Goal: Task Accomplishment & Management: Use online tool/utility

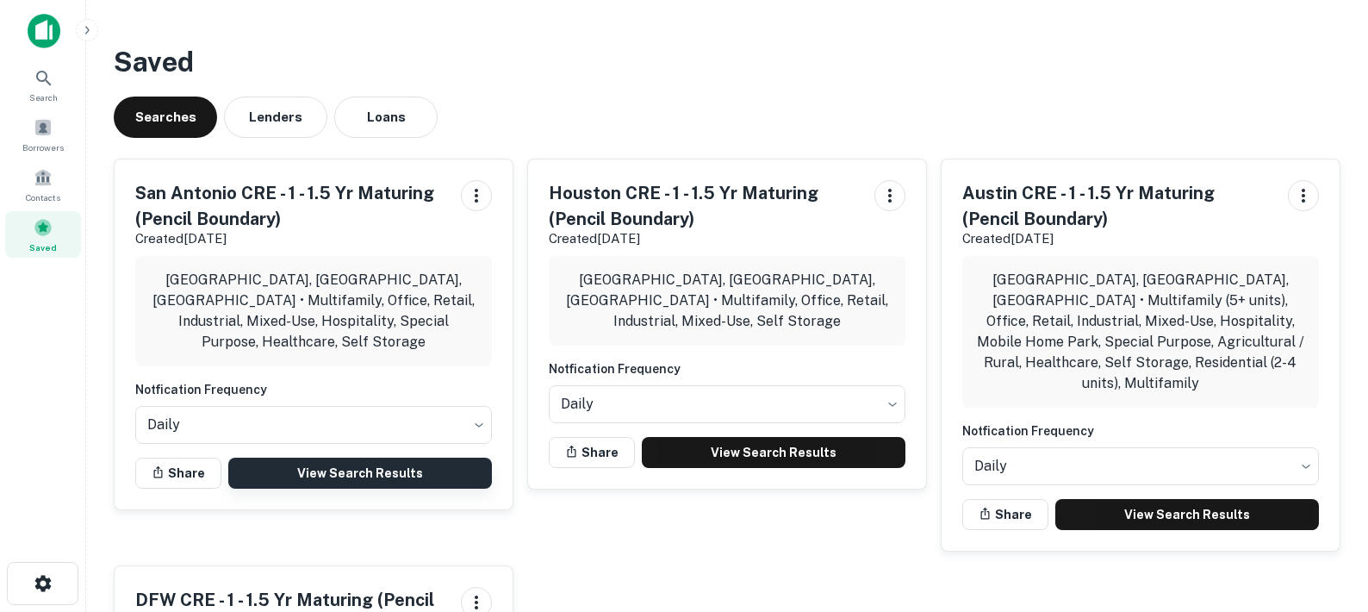
click at [351, 457] on link "View Search Results" at bounding box center [360, 472] width 264 height 31
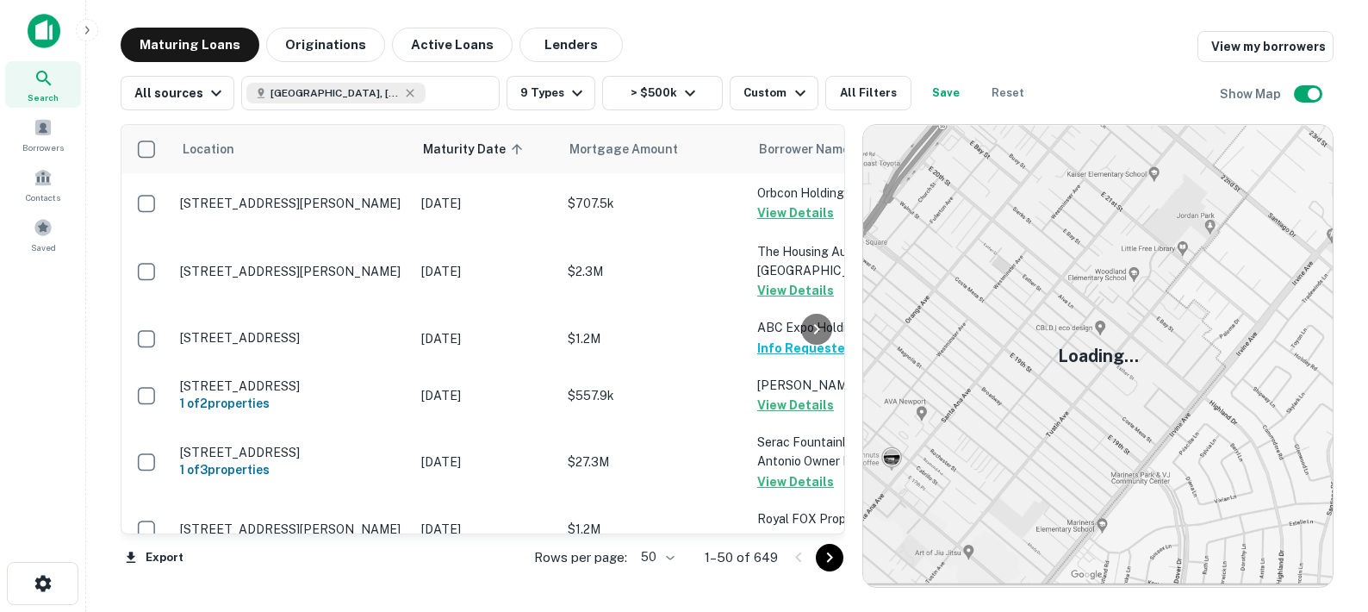
click at [666, 555] on body "Search Borrowers Contacts Saved Maturing Loans Originations Active Loans Lender…" at bounding box center [684, 306] width 1368 height 612
click at [659, 578] on li "100" at bounding box center [658, 575] width 50 height 31
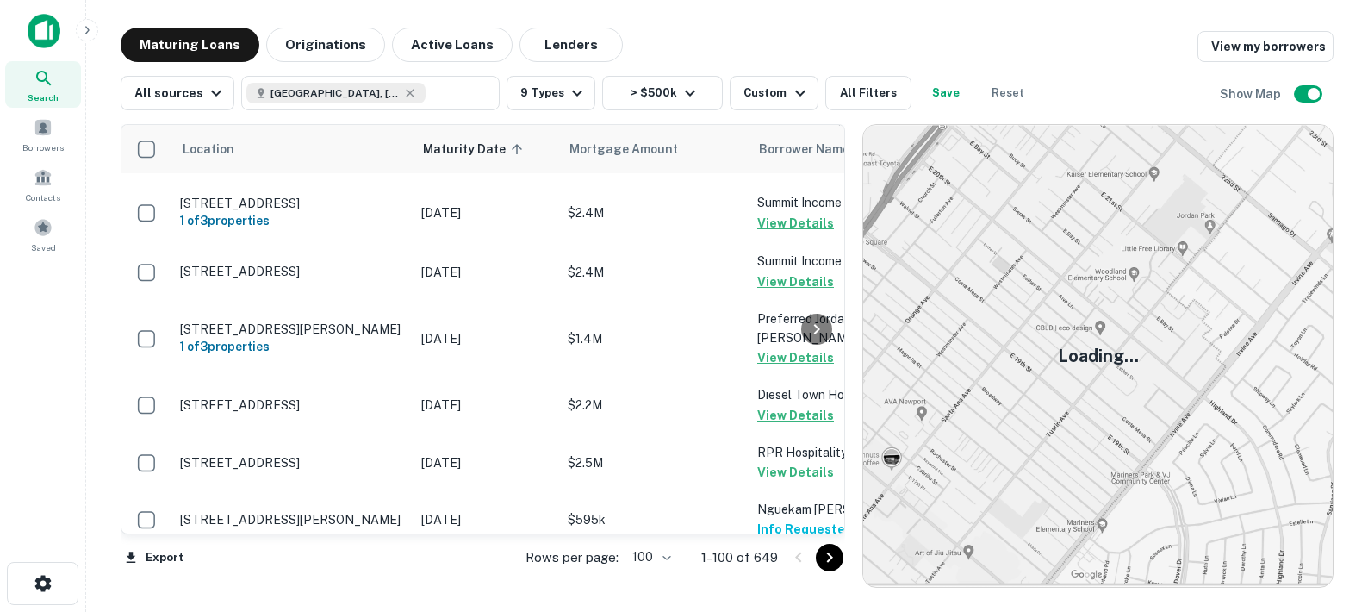
scroll to position [5850, 0]
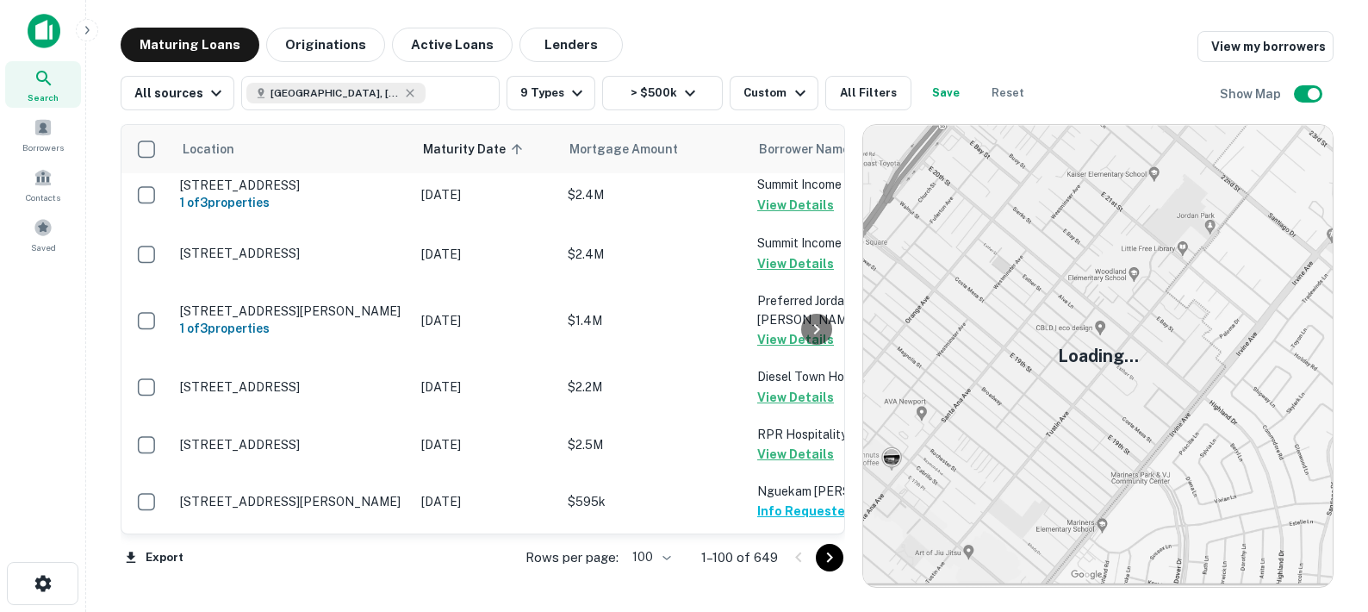
click at [831, 553] on icon "Go to next page" at bounding box center [829, 557] width 21 height 21
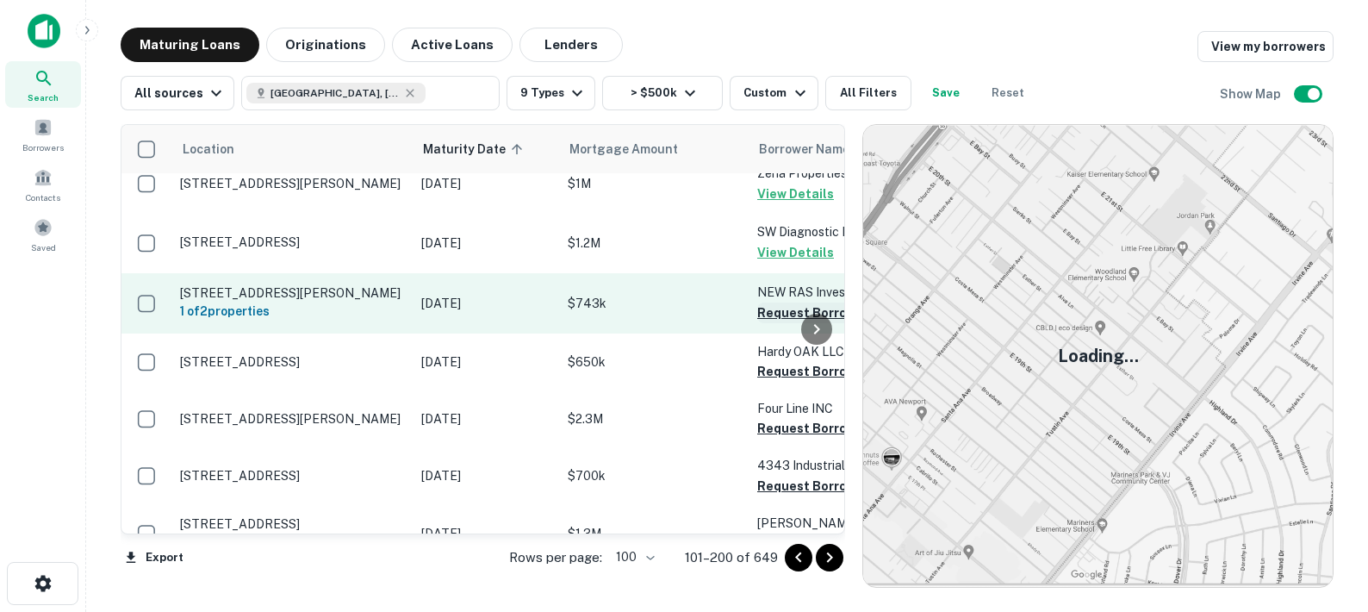
scroll to position [669, 0]
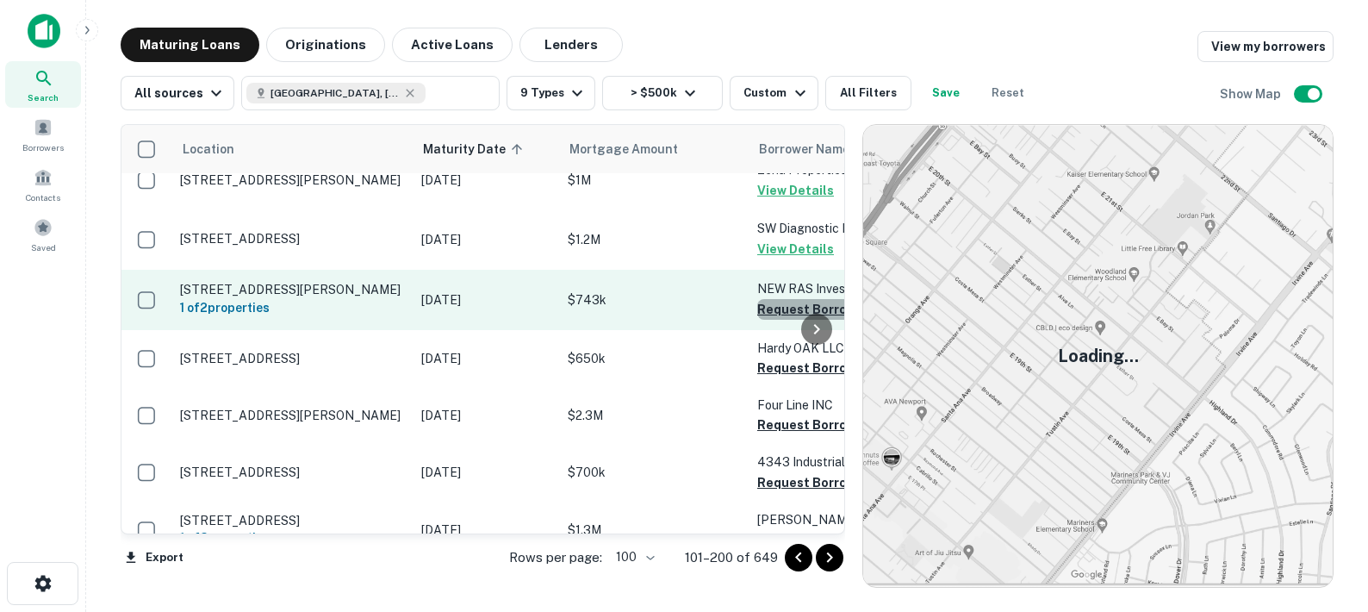
click at [783, 299] on button "Request Borrower Info" at bounding box center [827, 309] width 140 height 21
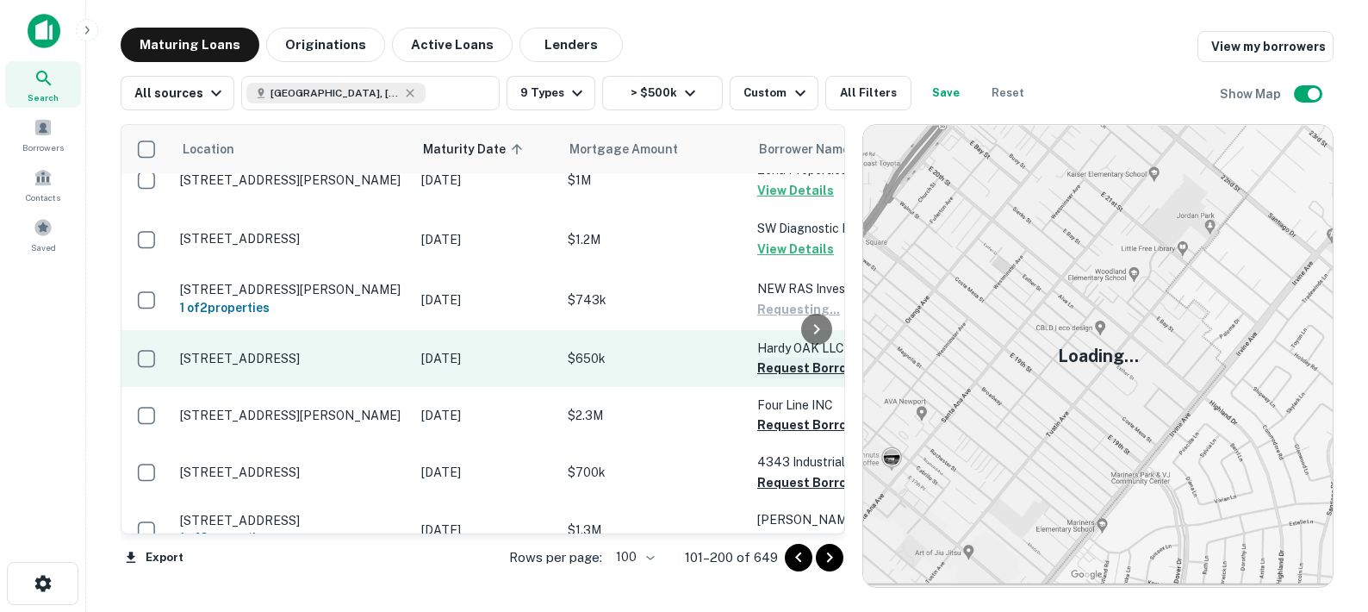
click at [770, 358] on button "Request Borrower Info" at bounding box center [827, 368] width 140 height 21
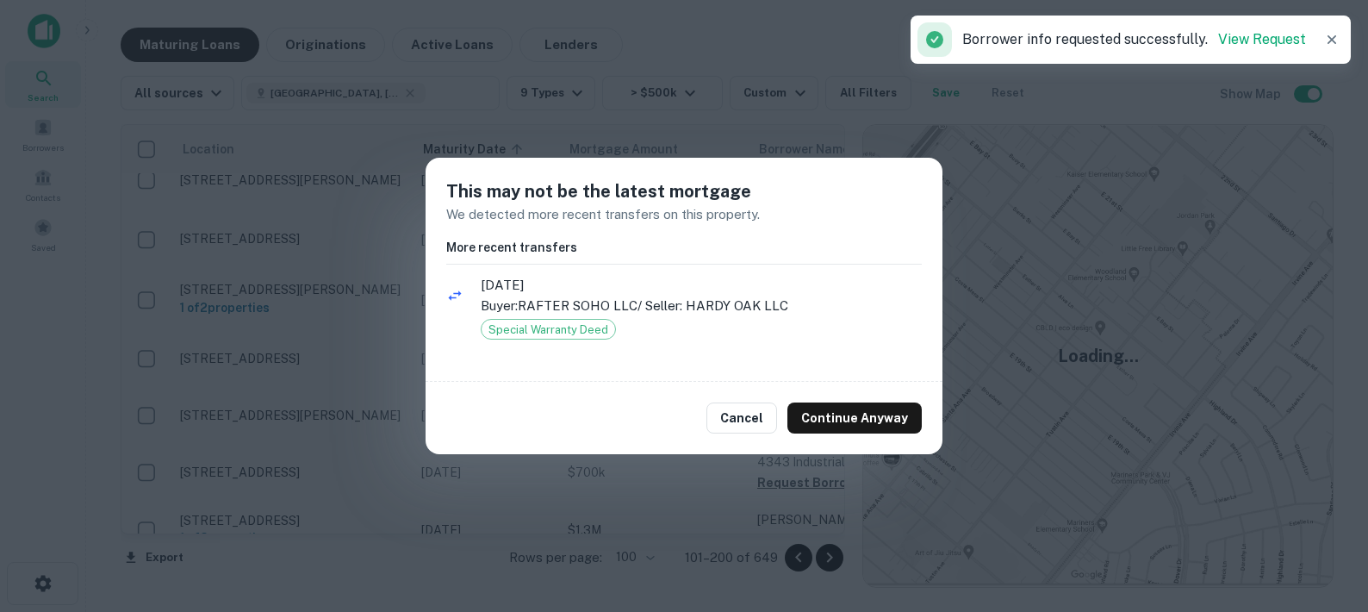
click at [821, 416] on button "Continue Anyway" at bounding box center [854, 417] width 134 height 31
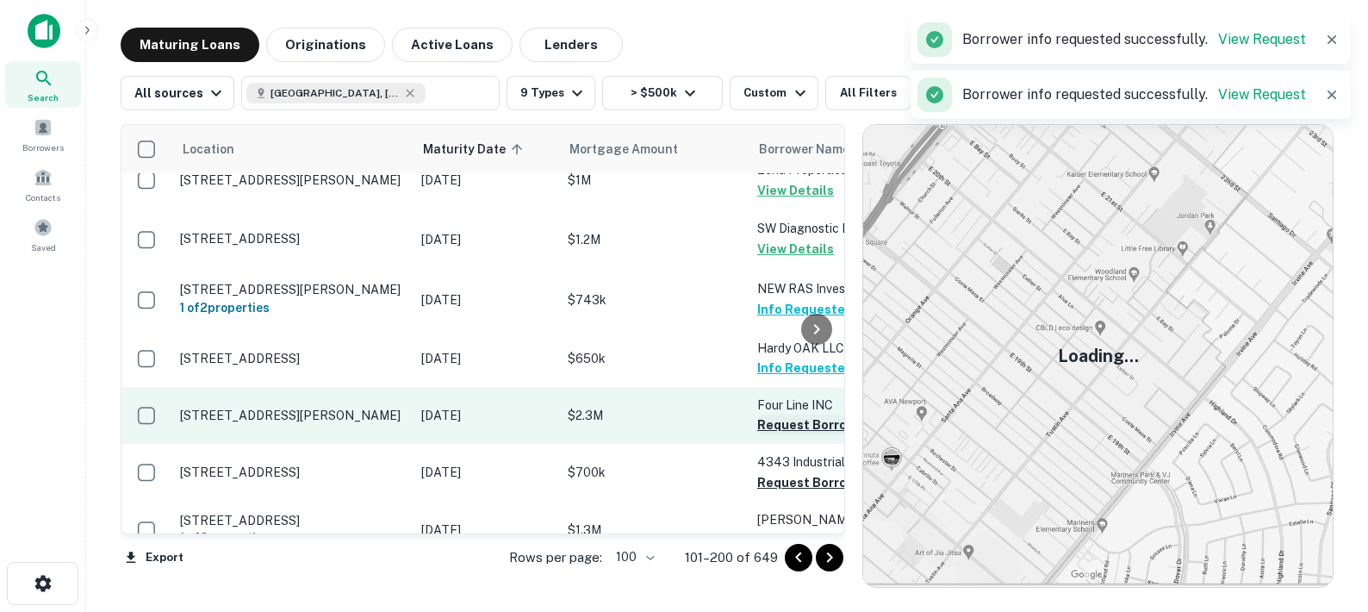
click at [780, 414] on button "Request Borrower Info" at bounding box center [827, 424] width 140 height 21
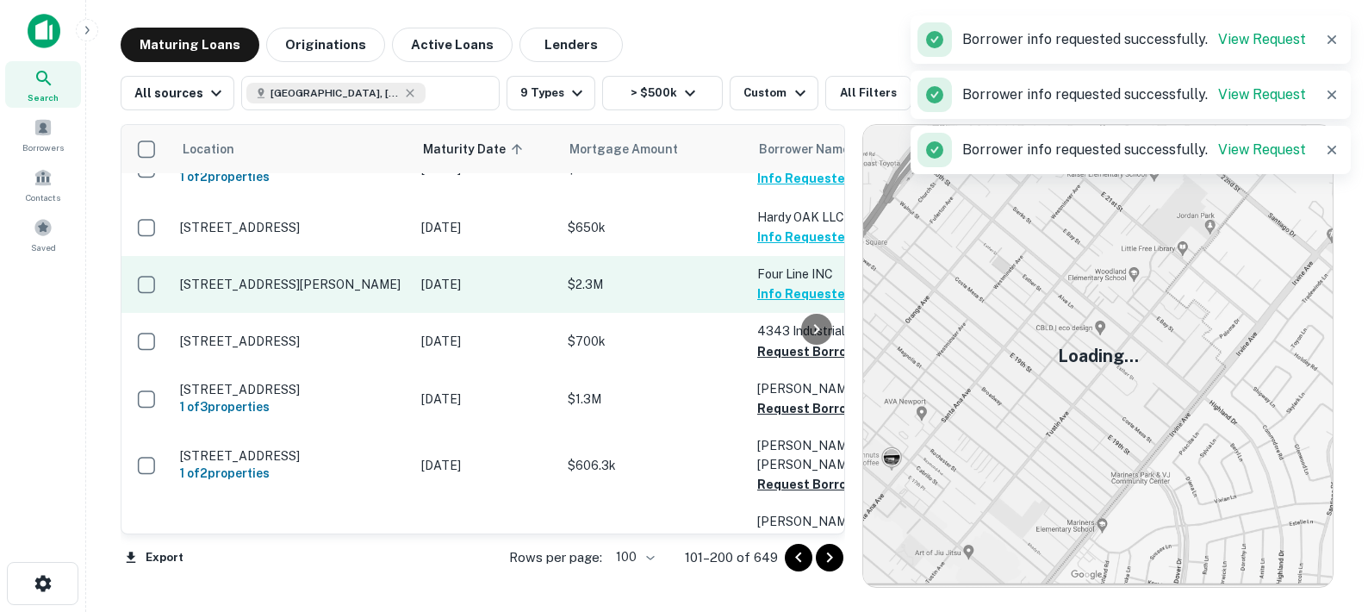
scroll to position [807, 0]
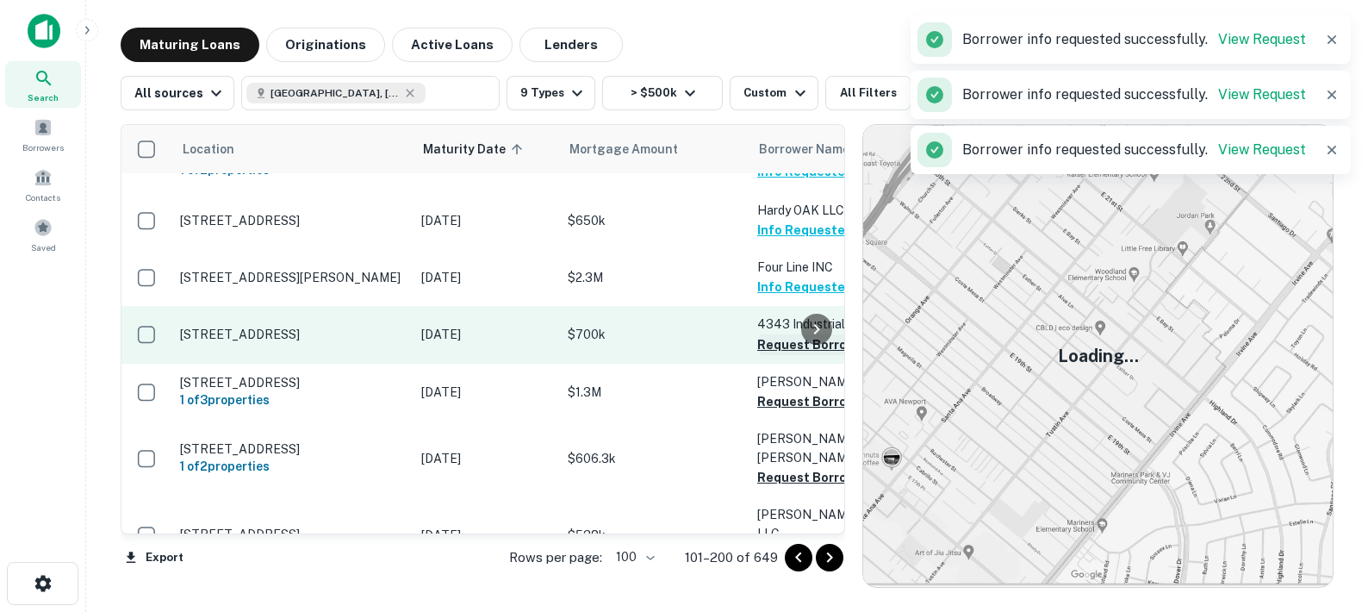
click at [777, 336] on button "Request Borrower Info" at bounding box center [827, 344] width 140 height 21
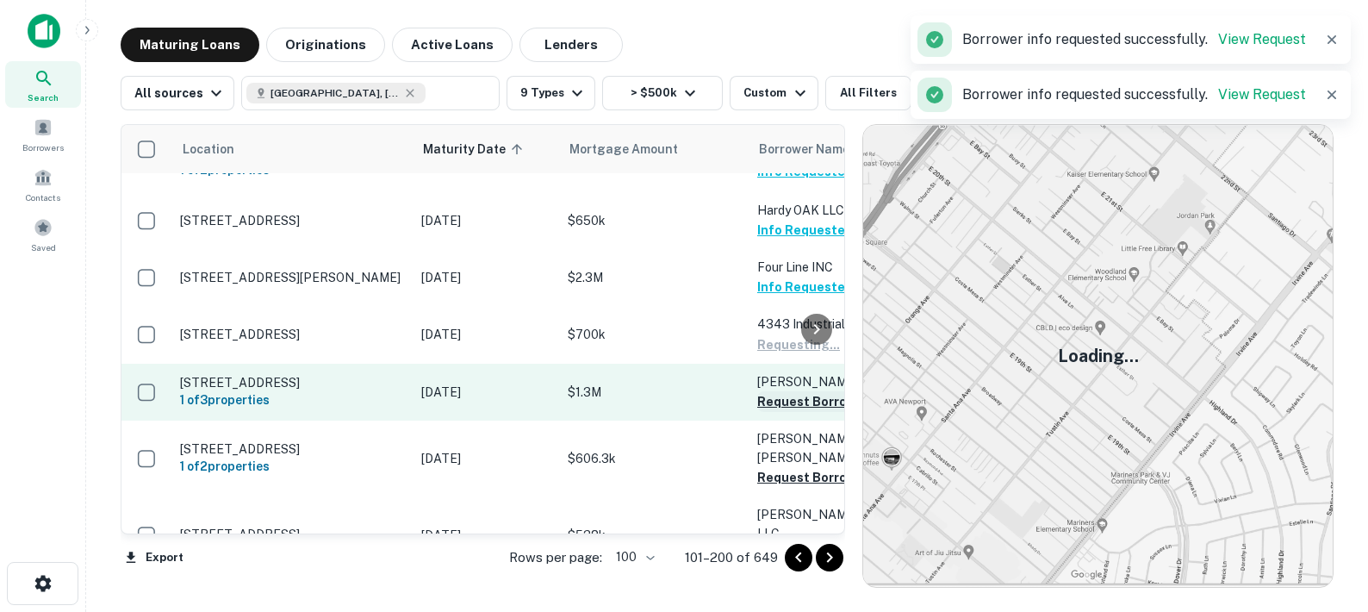
click at [784, 397] on button "Request Borrower Info" at bounding box center [827, 401] width 140 height 21
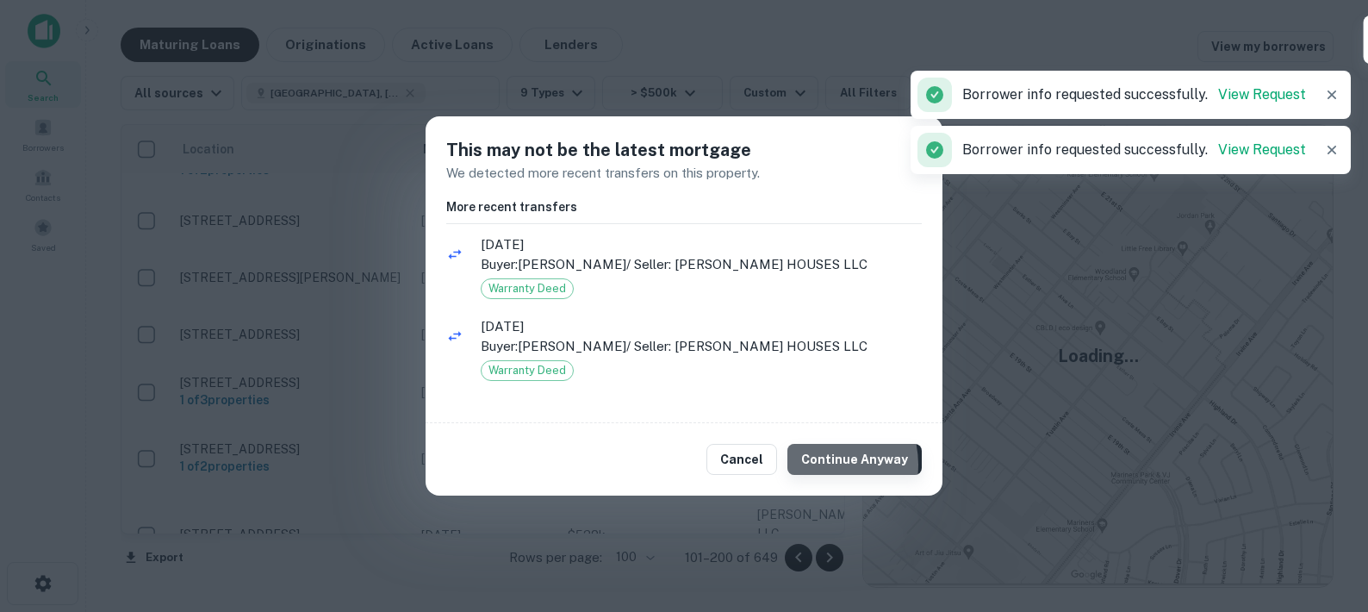
click at [825, 464] on button "Continue Anyway" at bounding box center [854, 459] width 134 height 31
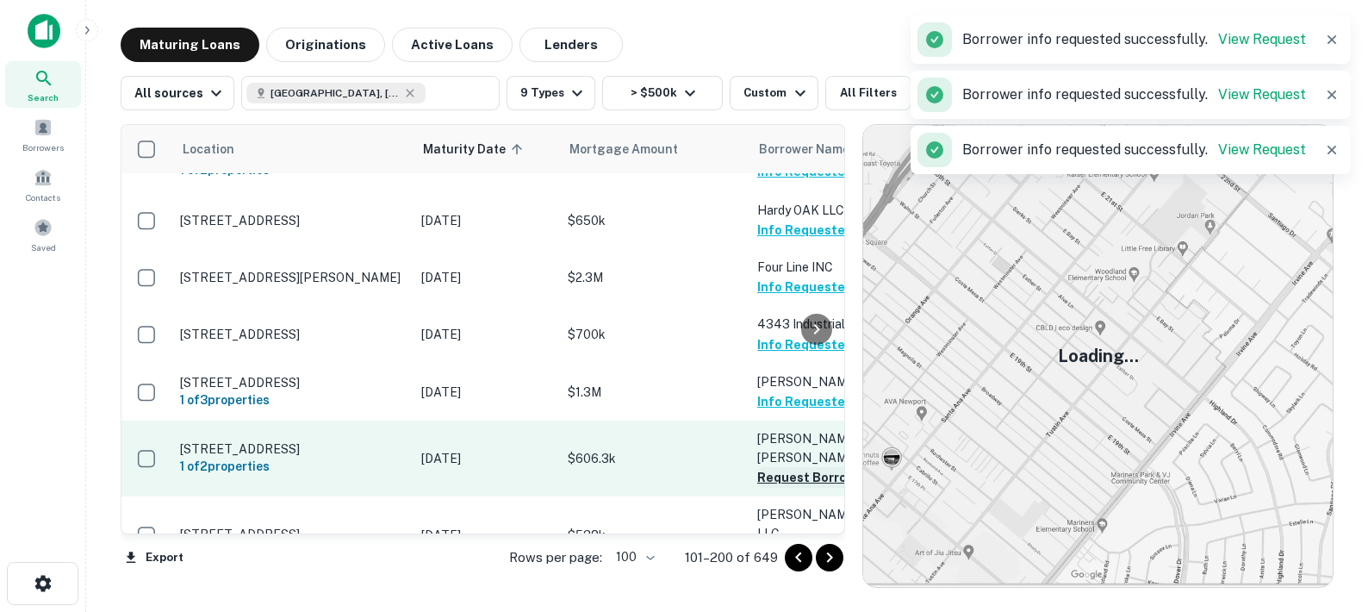
click at [787, 467] on button "Request Borrower Info" at bounding box center [827, 477] width 140 height 21
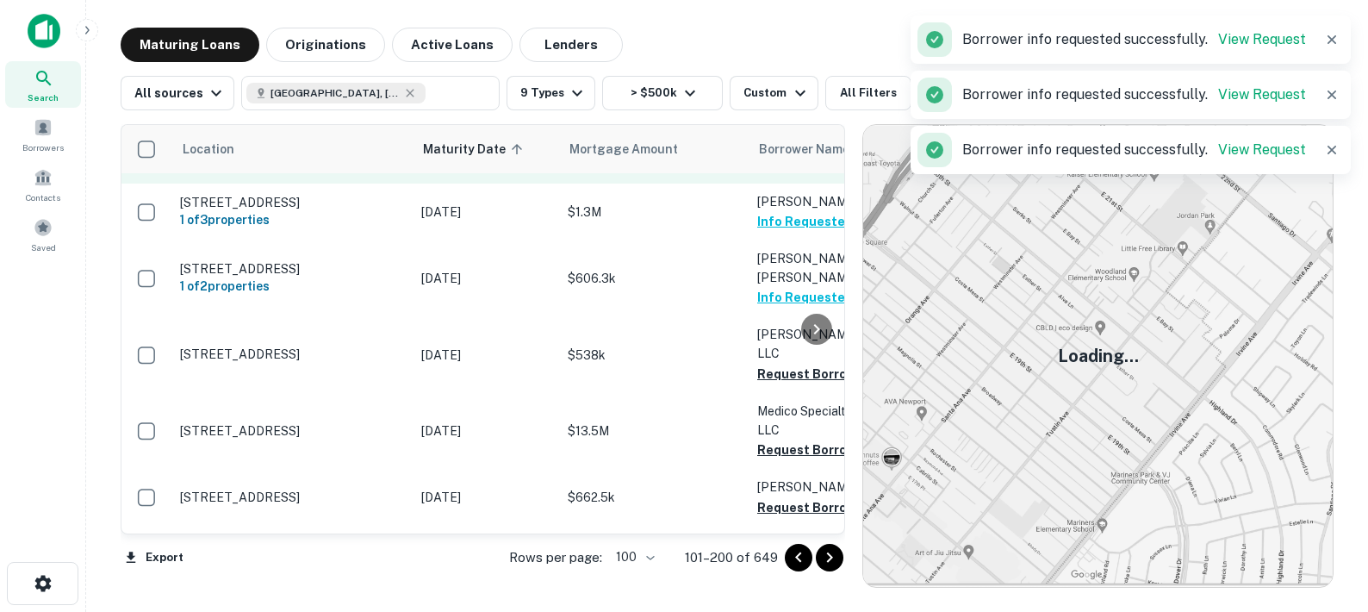
scroll to position [1074, 0]
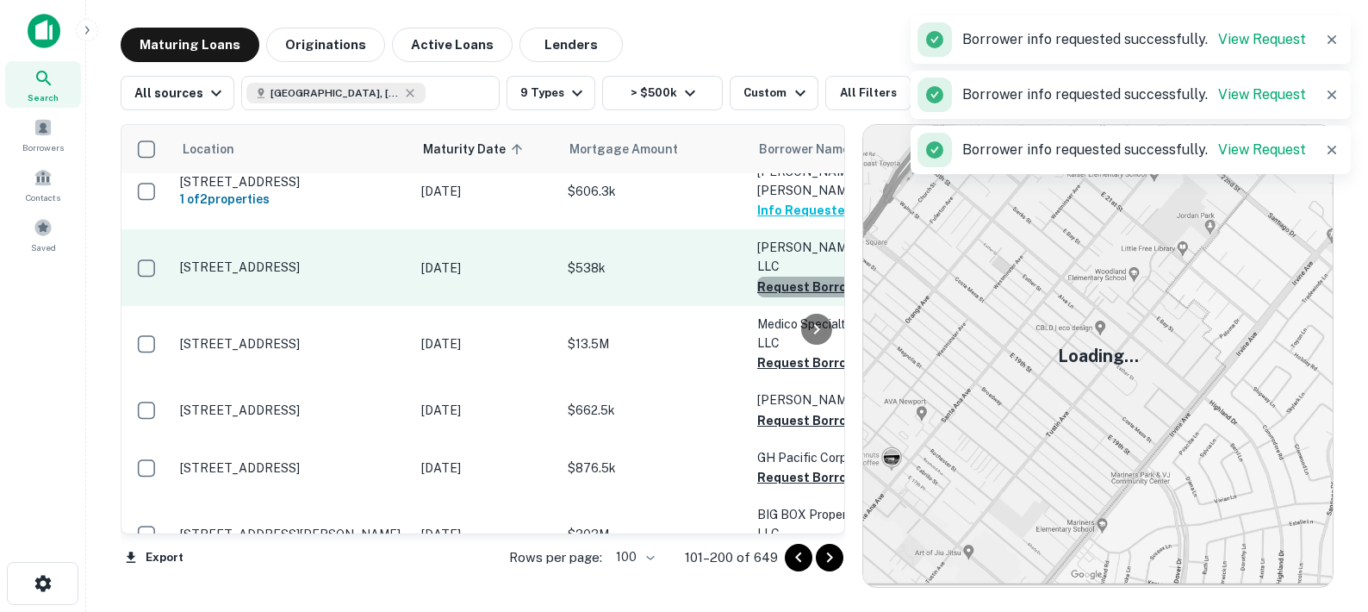
click at [776, 277] on button "Request Borrower Info" at bounding box center [827, 287] width 140 height 21
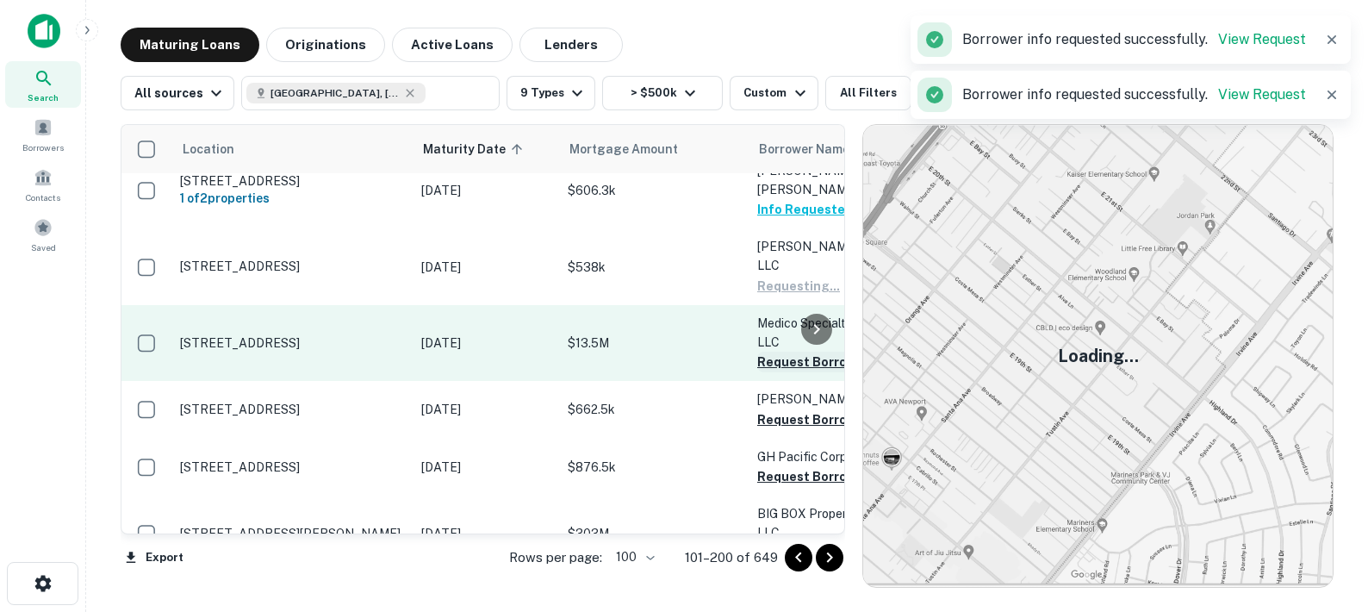
click at [780, 352] on button "Request Borrower Info" at bounding box center [827, 362] width 140 height 21
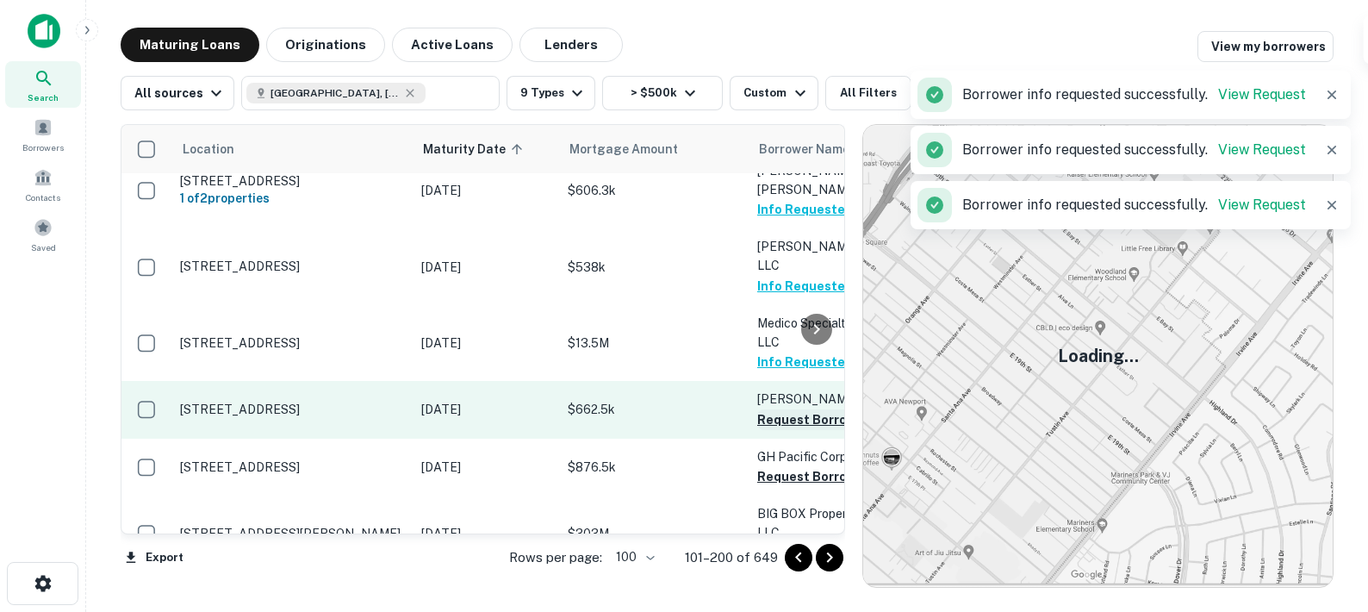
click at [782, 409] on button "Request Borrower Info" at bounding box center [827, 419] width 140 height 21
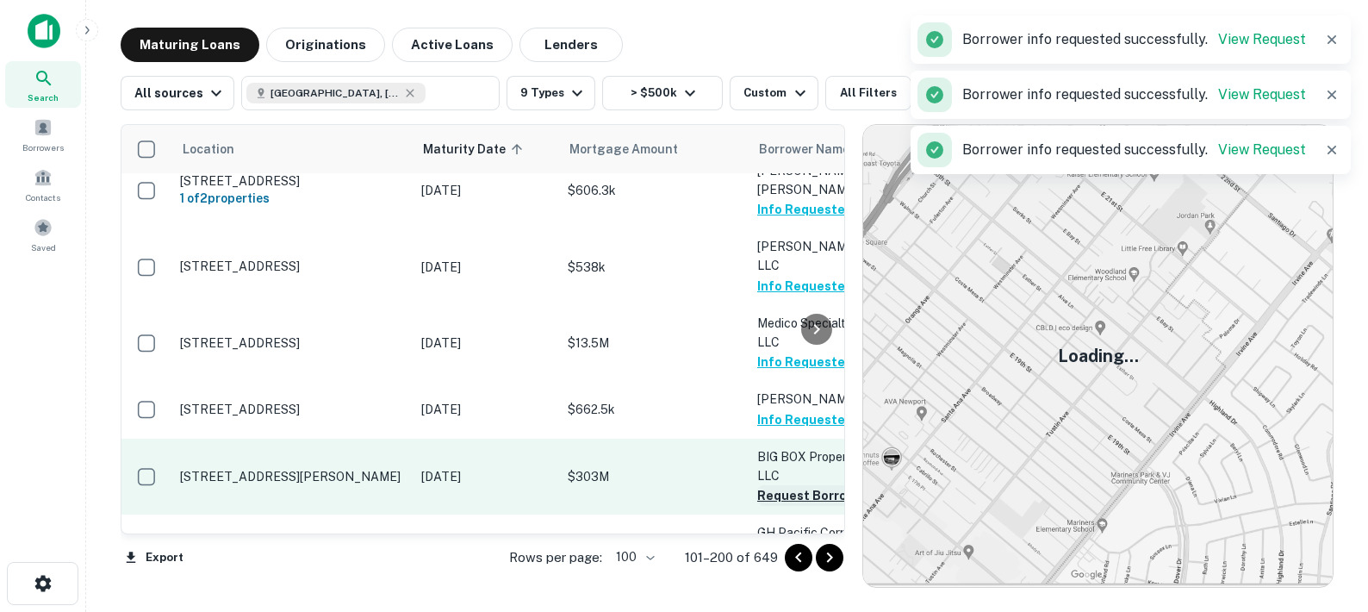
click at [789, 485] on button "Request Borrower Info" at bounding box center [827, 495] width 140 height 21
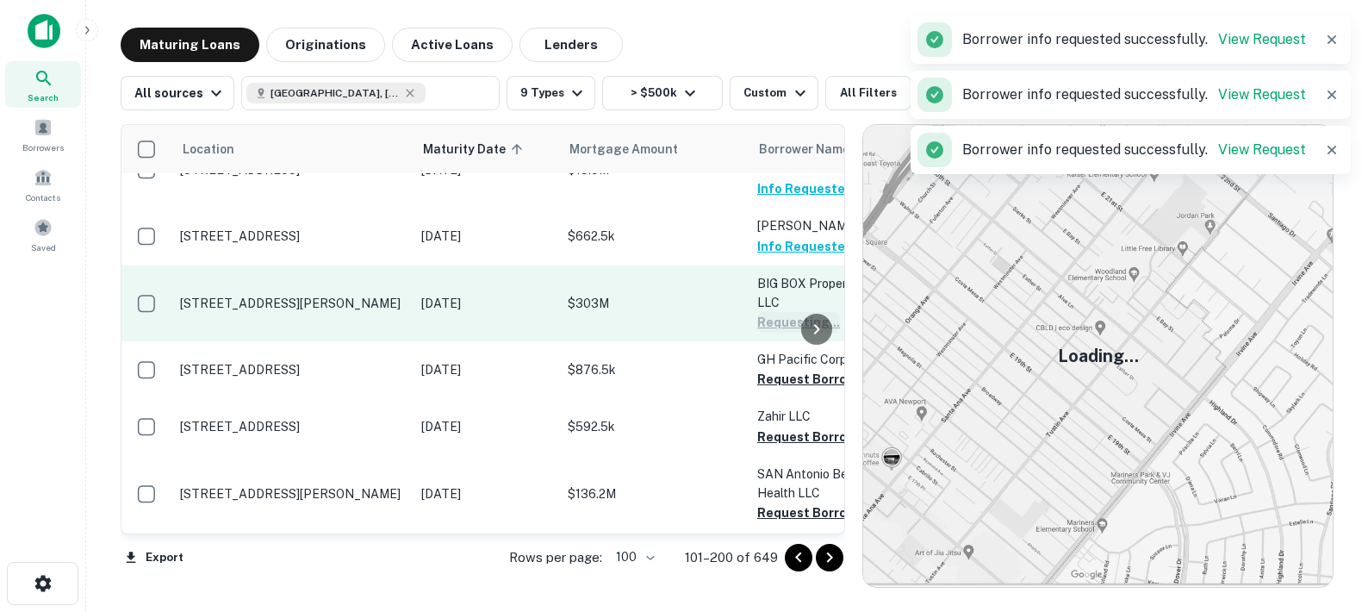
scroll to position [1254, 0]
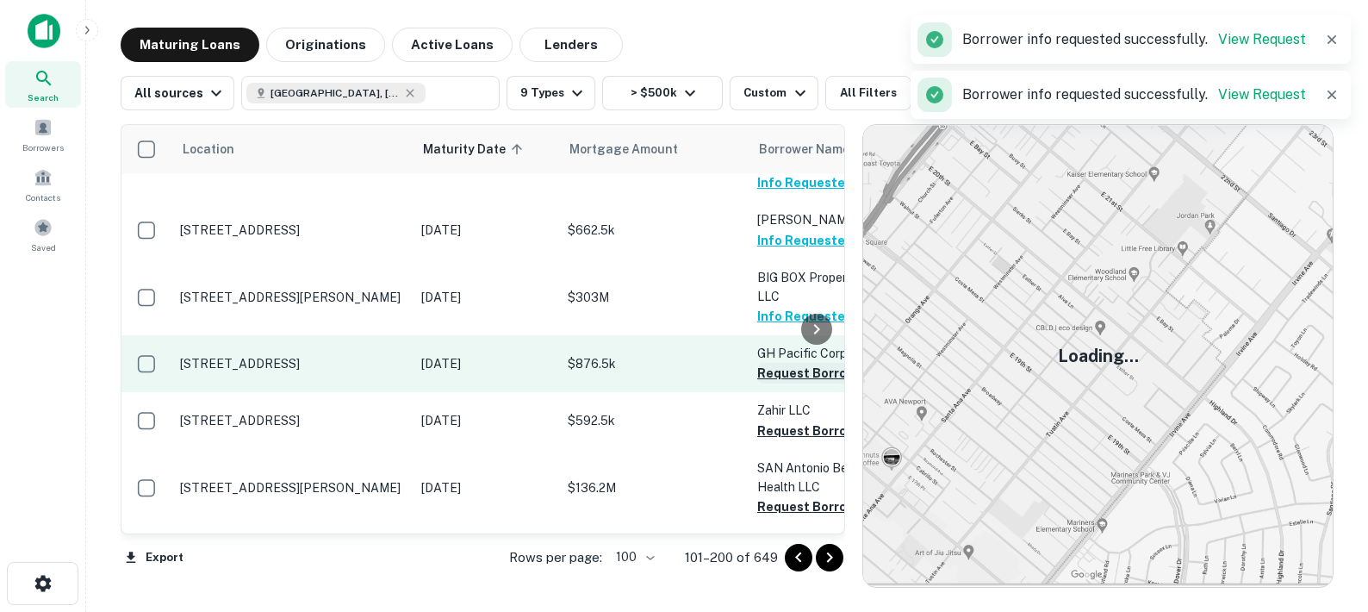
click at [780, 363] on button "Request Borrower Info" at bounding box center [827, 373] width 140 height 21
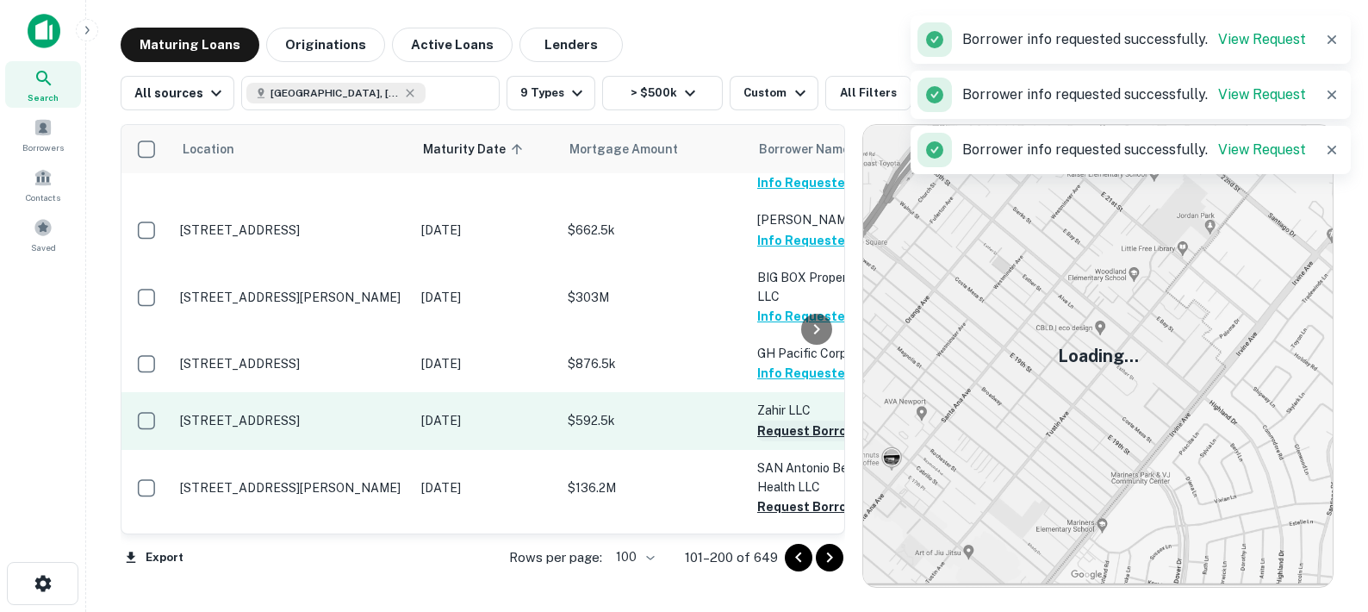
click at [777, 420] on button "Request Borrower Info" at bounding box center [827, 430] width 140 height 21
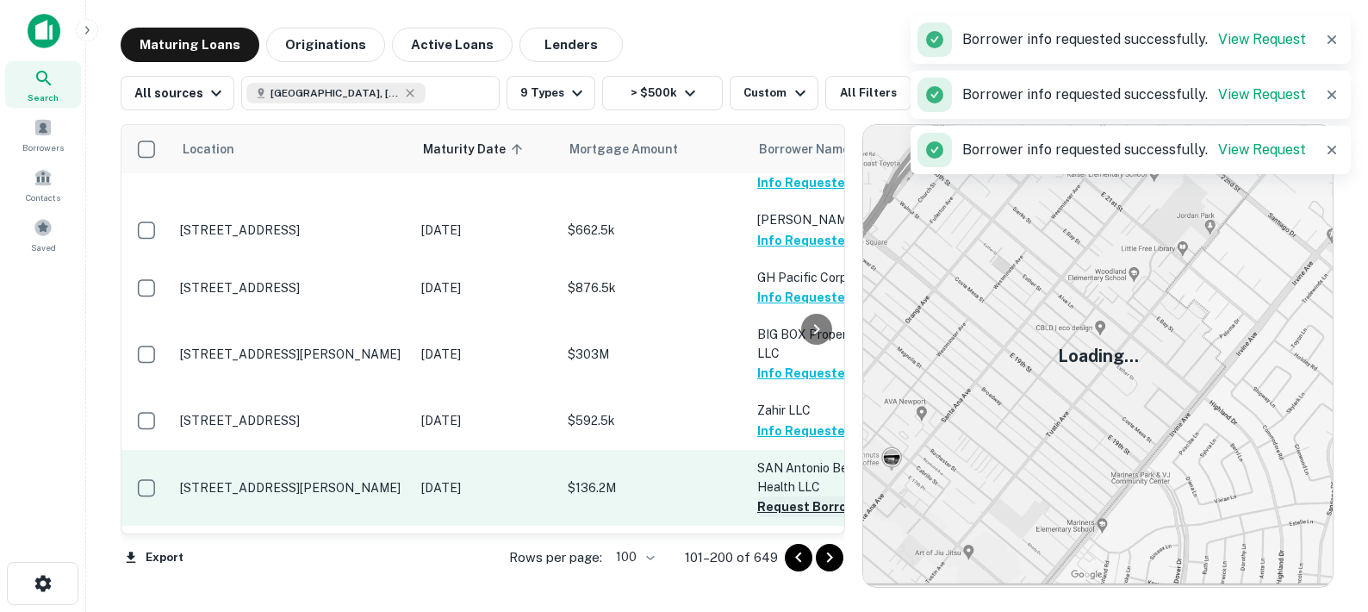
click at [780, 496] on button "Request Borrower Info" at bounding box center [827, 506] width 140 height 21
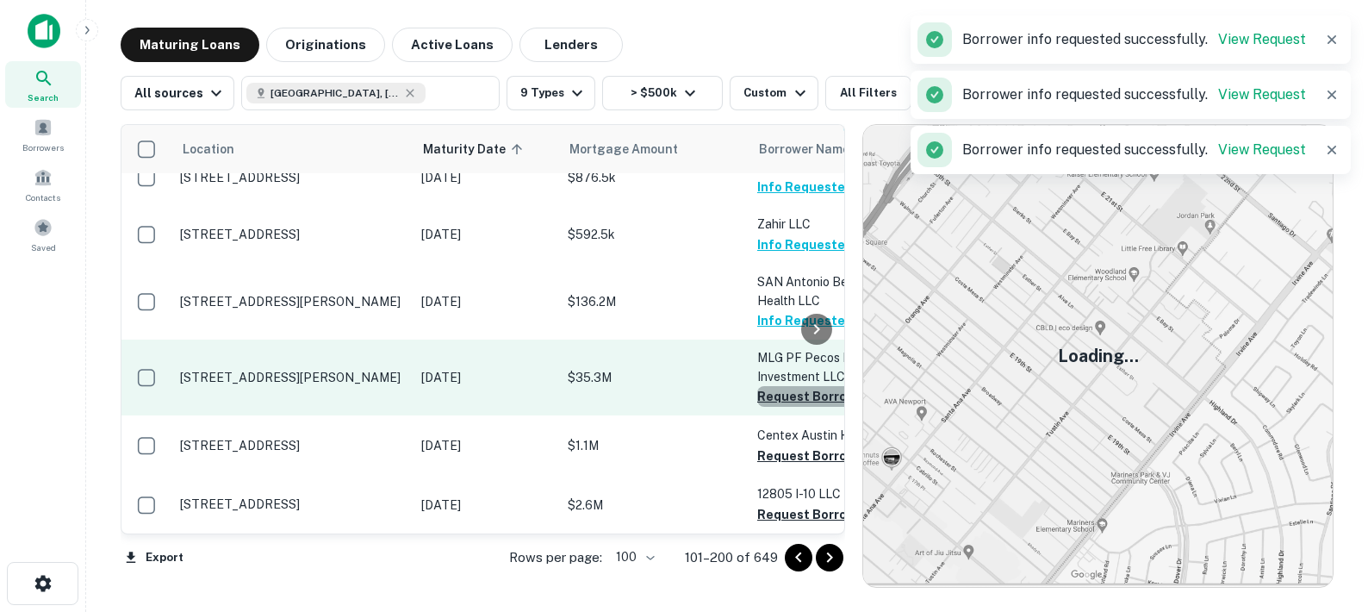
scroll to position [1444, 0]
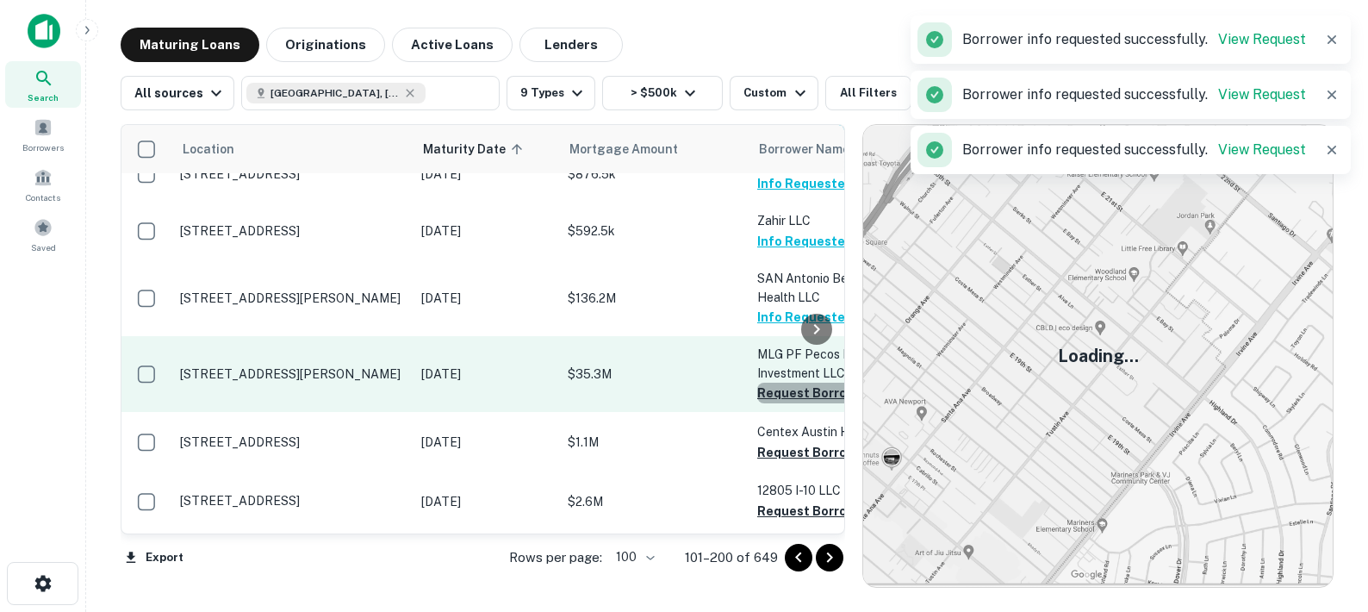
click at [781, 383] on button "Request Borrower Info" at bounding box center [827, 393] width 140 height 21
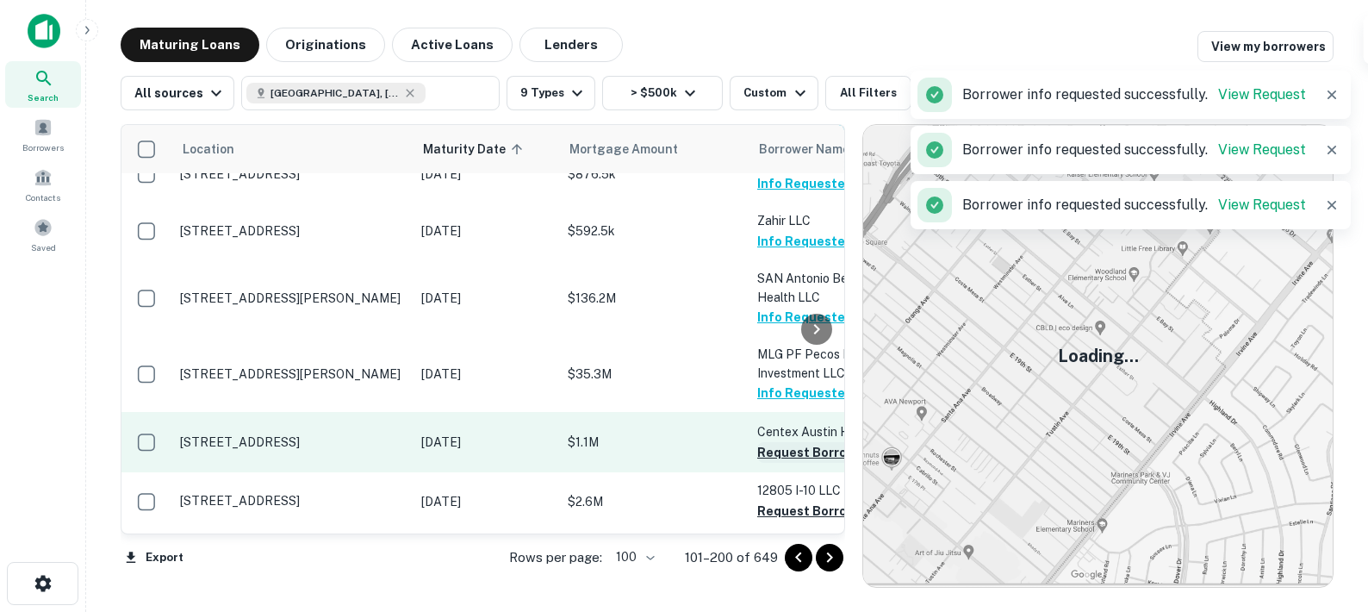
click at [782, 442] on button "Request Borrower Info" at bounding box center [827, 452] width 140 height 21
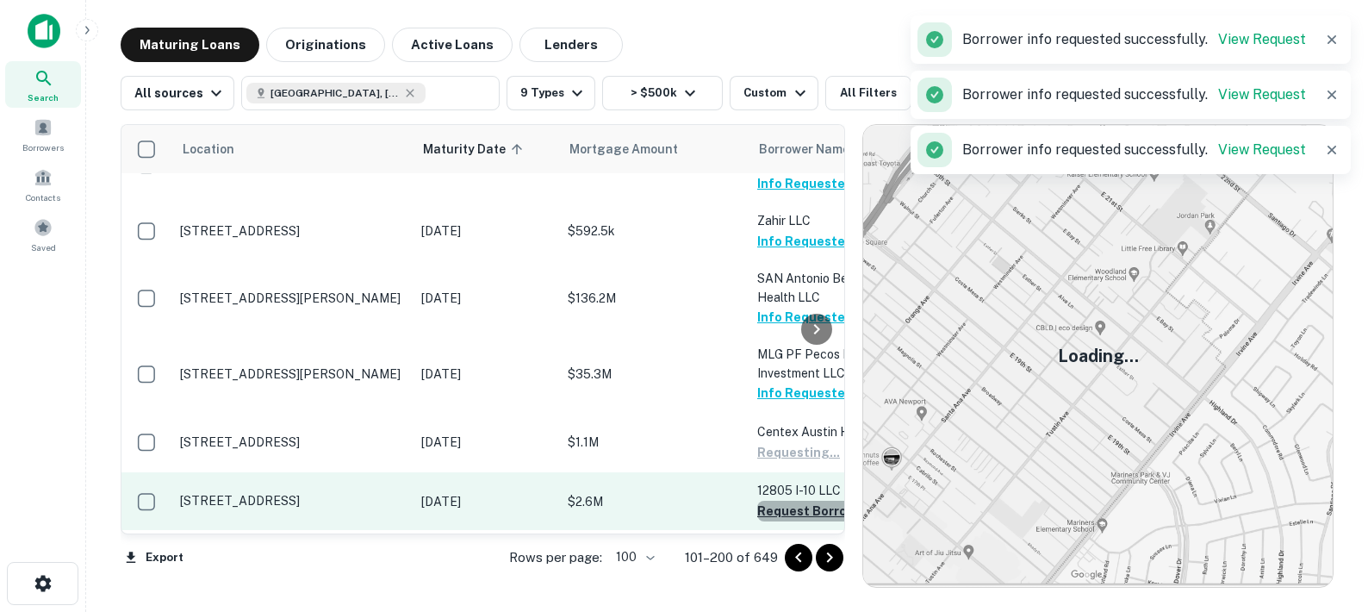
click at [787, 501] on button "Request Borrower Info" at bounding box center [827, 511] width 140 height 21
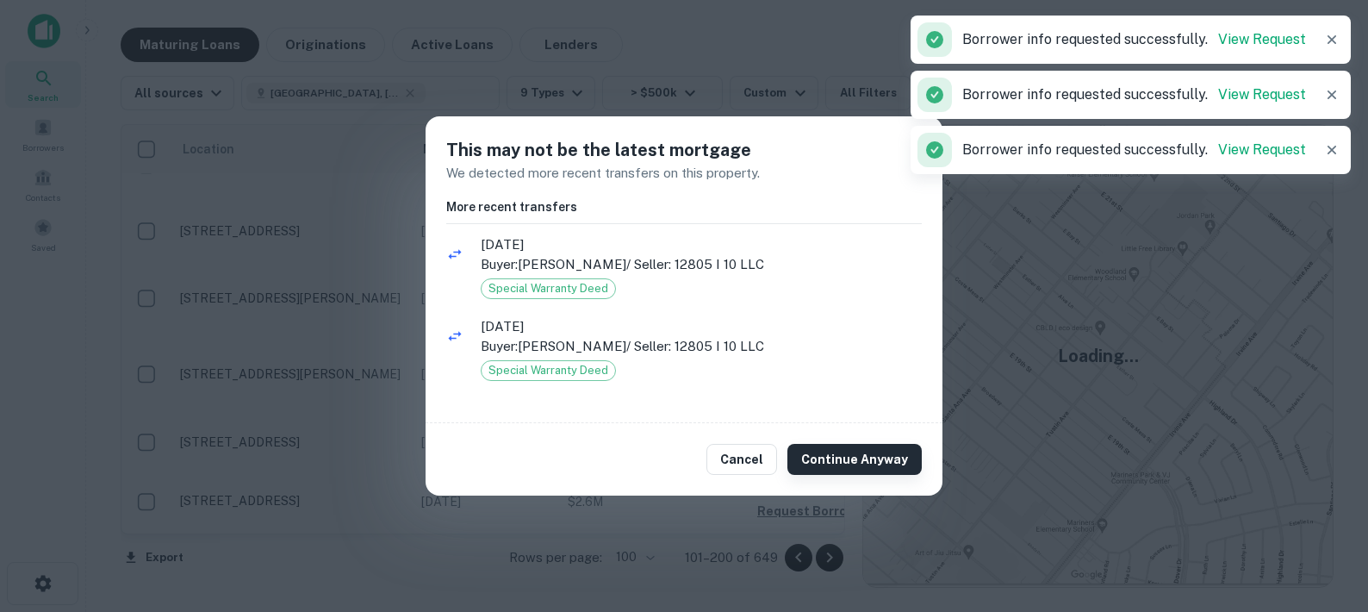
click at [820, 449] on button "Continue Anyway" at bounding box center [854, 459] width 134 height 31
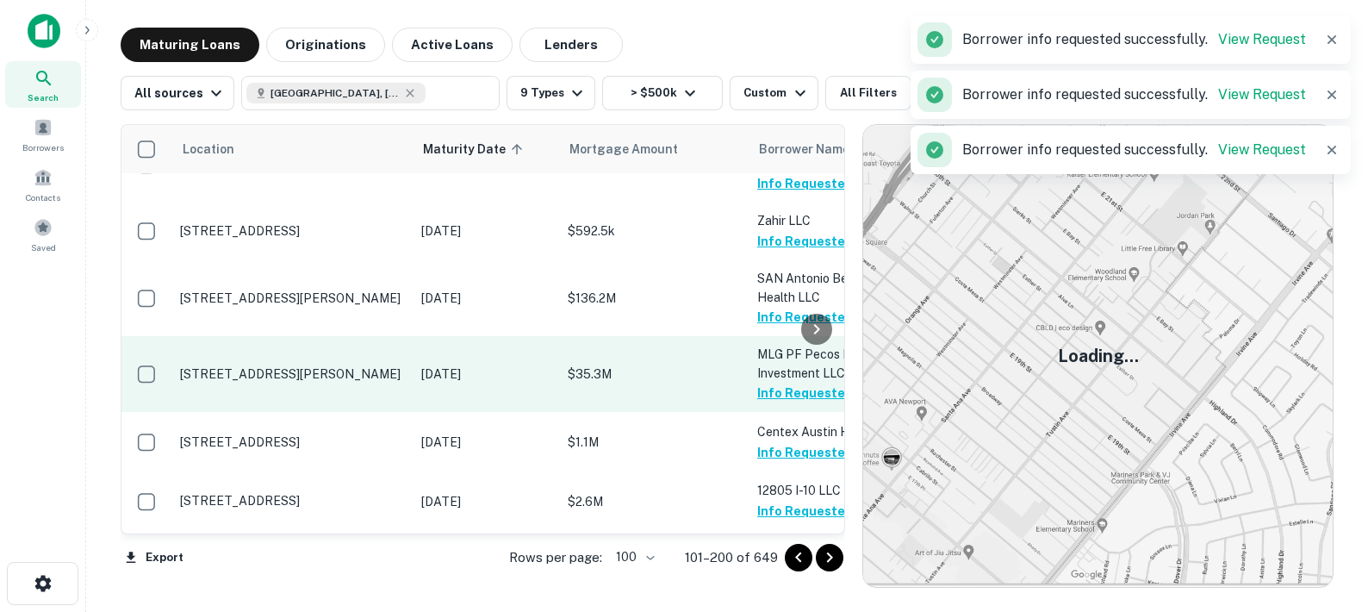
scroll to position [1692, 0]
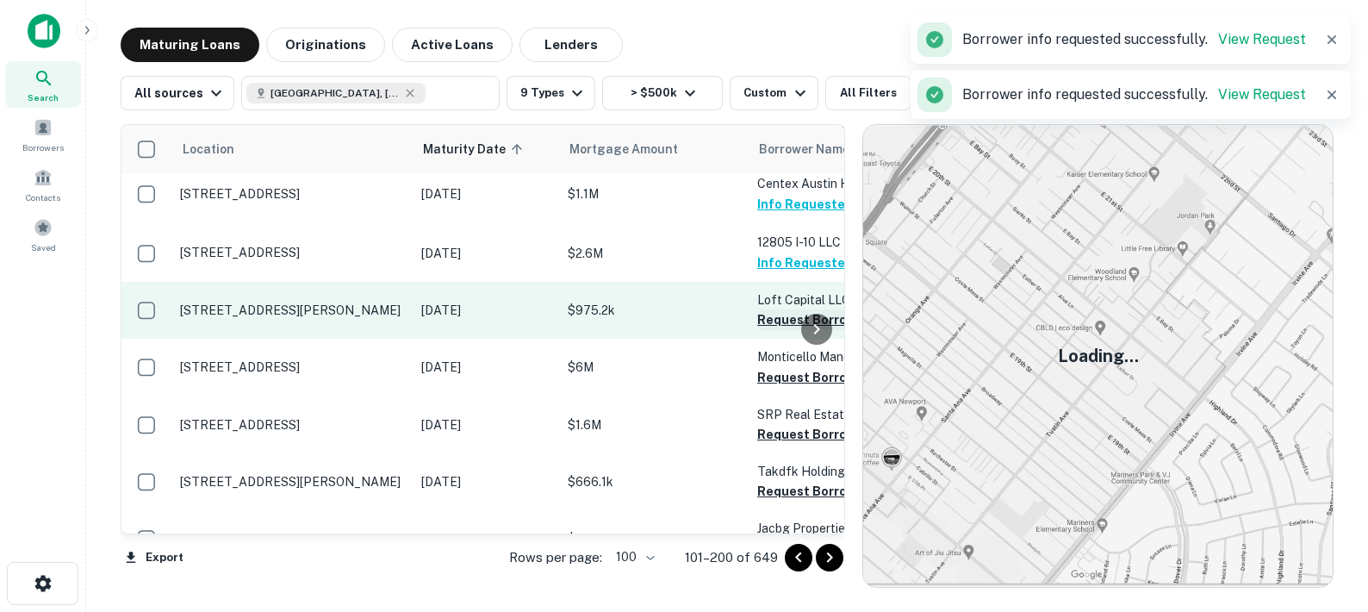
click at [769, 309] on button "Request Borrower Info" at bounding box center [827, 319] width 140 height 21
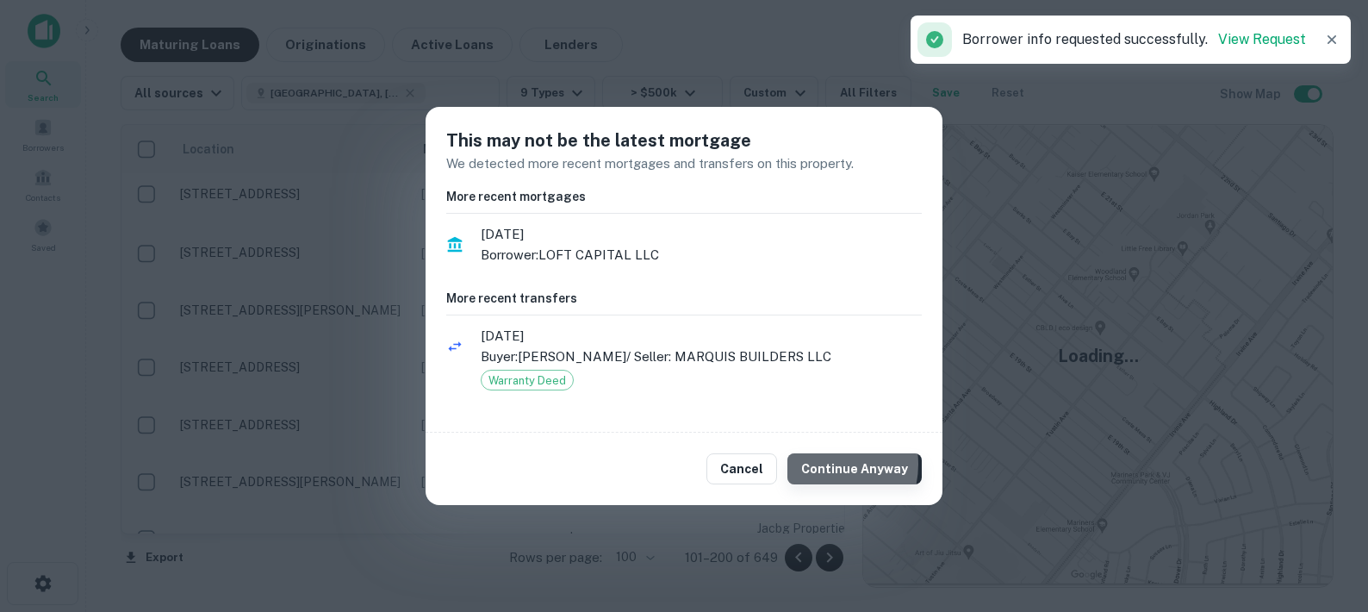
click at [828, 464] on button "Continue Anyway" at bounding box center [854, 468] width 134 height 31
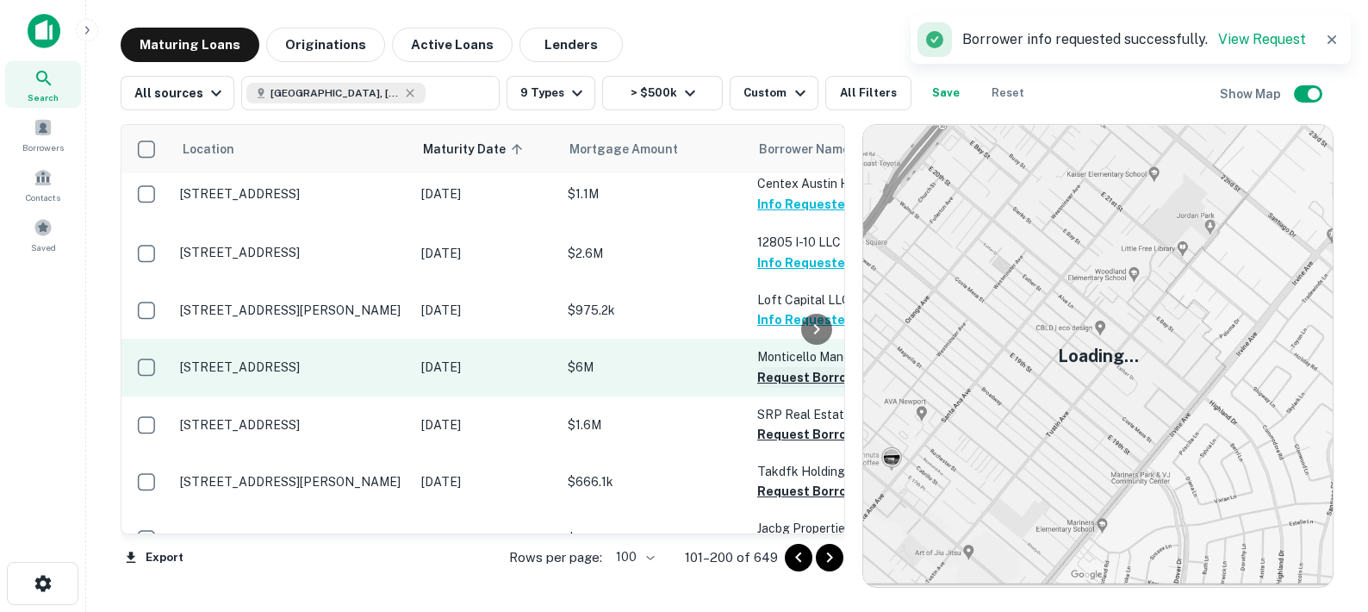
click at [774, 367] on button "Request Borrower Info" at bounding box center [827, 377] width 140 height 21
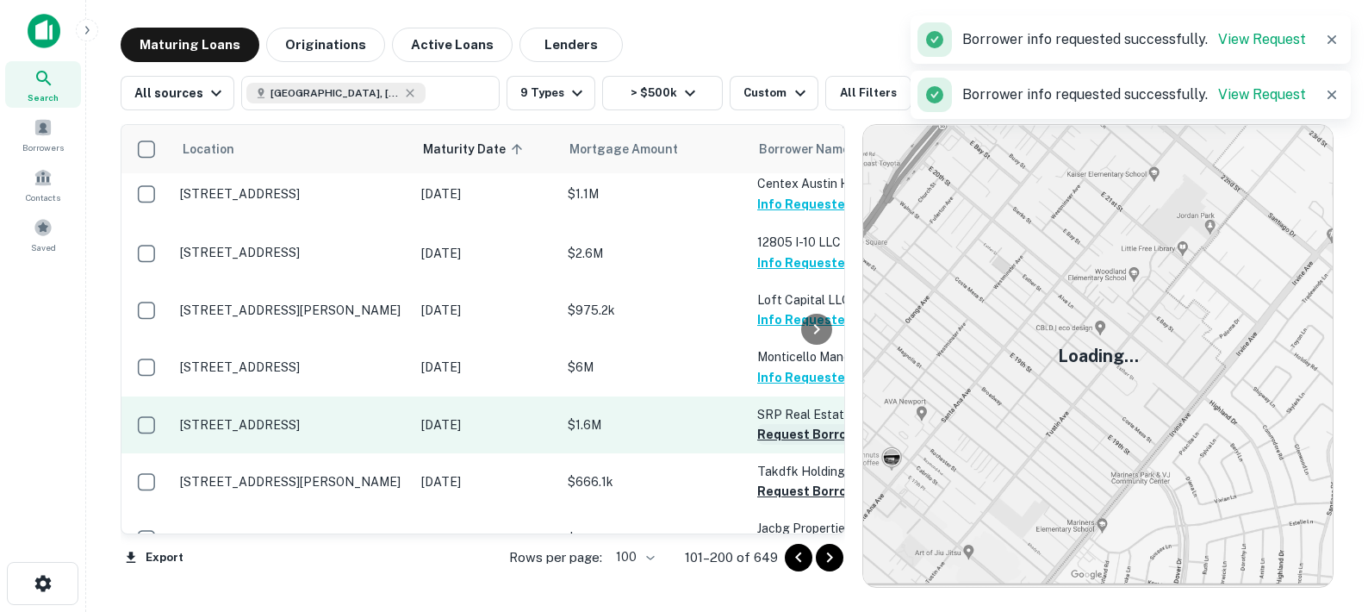
click at [780, 424] on button "Request Borrower Info" at bounding box center [827, 434] width 140 height 21
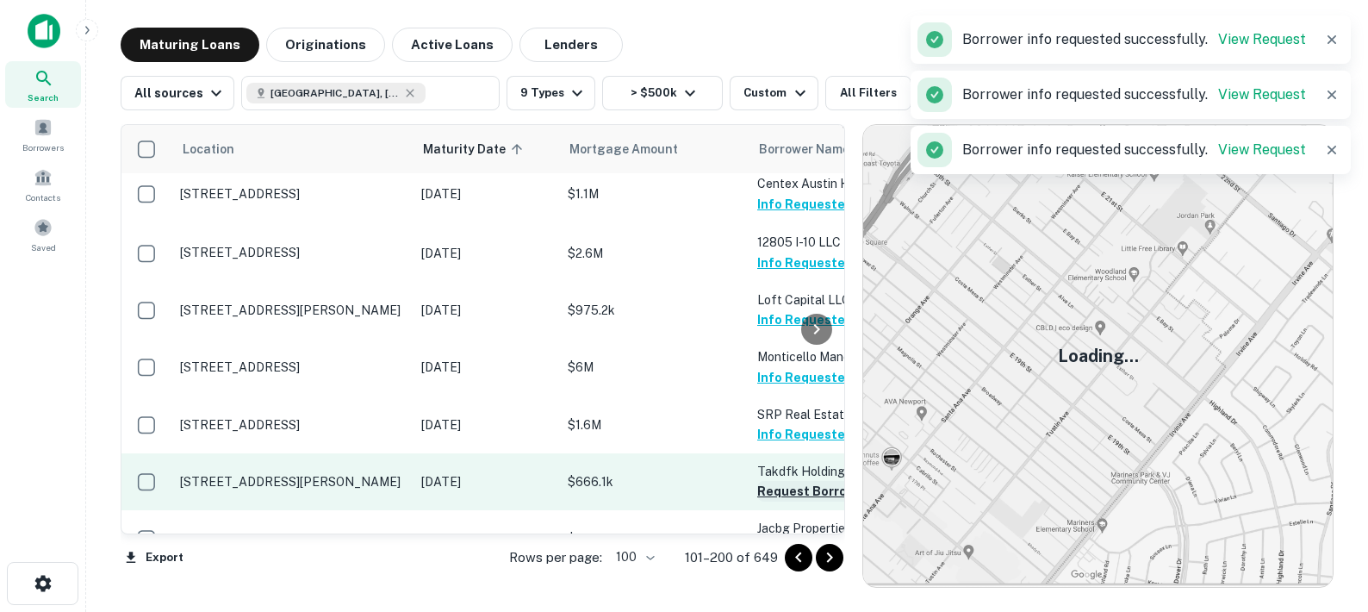
click at [769, 481] on button "Request Borrower Info" at bounding box center [827, 491] width 140 height 21
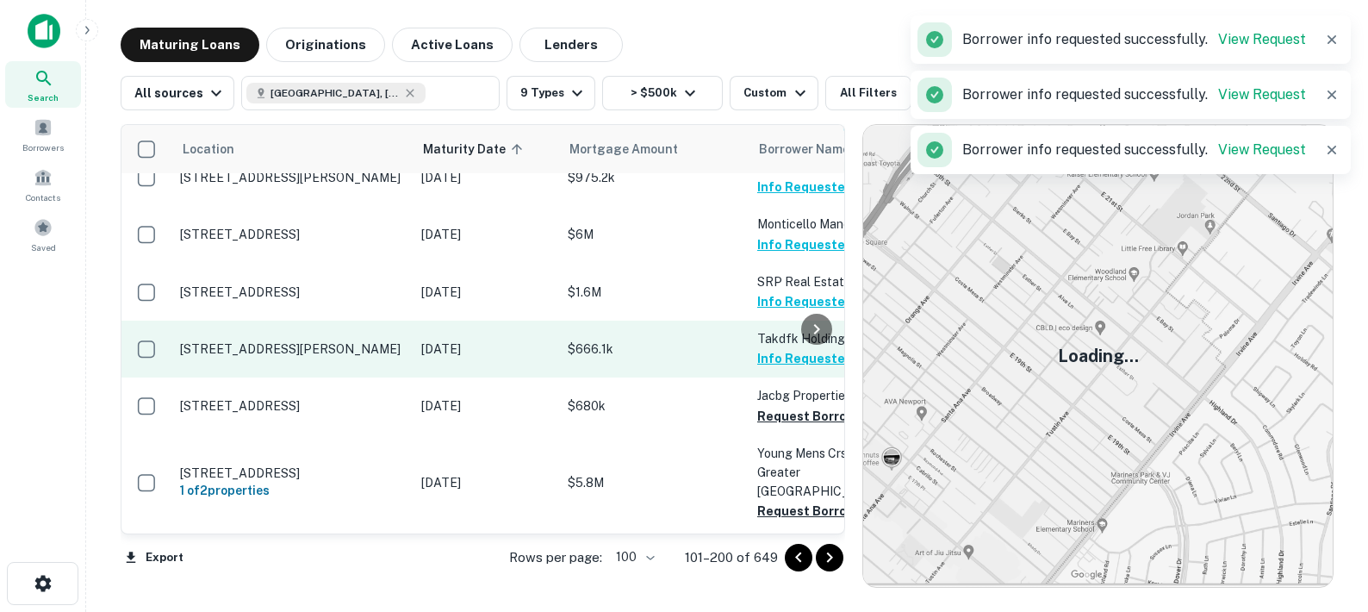
scroll to position [1895, 0]
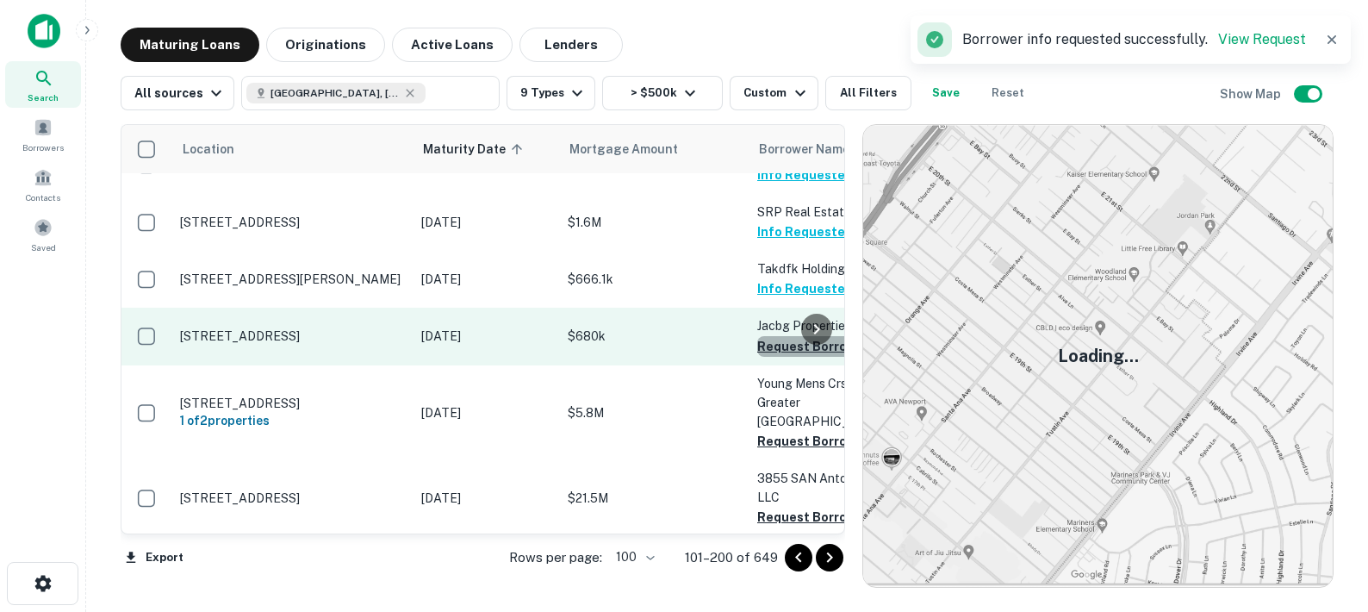
click at [773, 336] on button "Request Borrower Info" at bounding box center [827, 346] width 140 height 21
